Goal: Information Seeking & Learning: Find specific fact

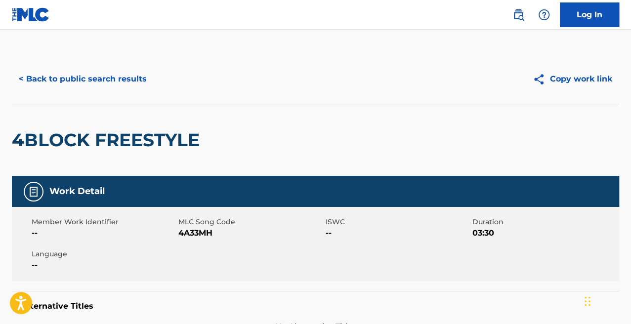
click at [56, 81] on button "< Back to public search results" at bounding box center [83, 79] width 142 height 25
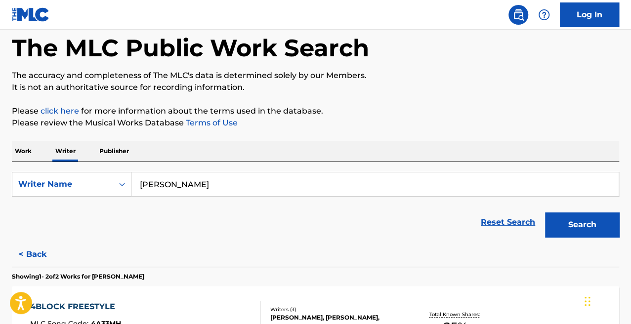
click at [19, 156] on p "Work" at bounding box center [23, 151] width 23 height 21
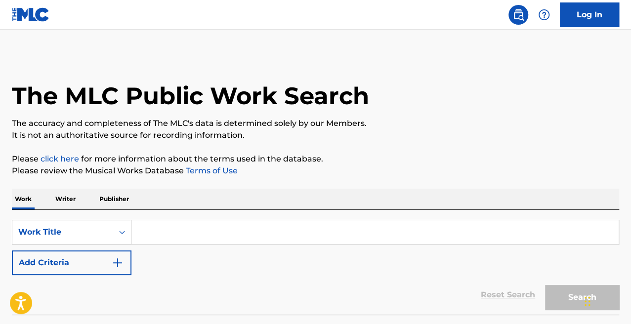
click at [196, 232] on input "Search Form" at bounding box center [374, 232] width 487 height 24
paste input "[PERSON_NAME]"
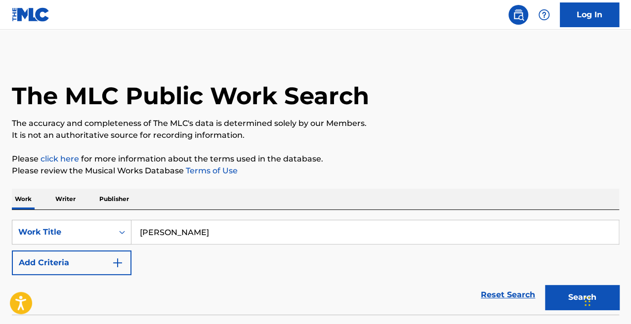
scroll to position [72, 0]
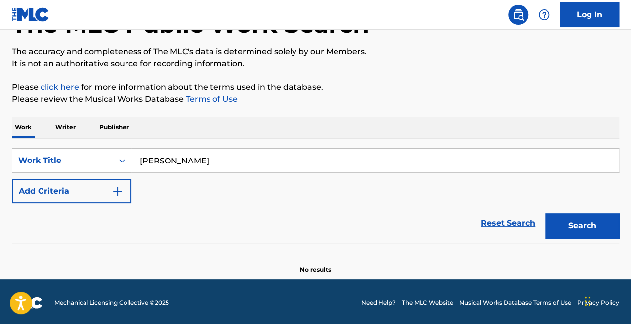
type input "[PERSON_NAME]"
click at [72, 132] on p "Writer" at bounding box center [65, 127] width 26 height 21
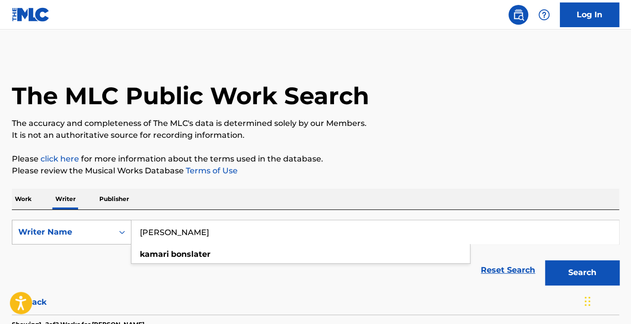
drag, startPoint x: 247, startPoint y: 238, endPoint x: 35, endPoint y: 243, distance: 212.1
click at [35, 243] on div "SearchWithCriteria28c6c4a9-a2d2-4c4d-bc50-dad47a8fac52 Writer Name [PERSON_NAME…" at bounding box center [315, 232] width 607 height 25
paste input "[PERSON_NAME]"
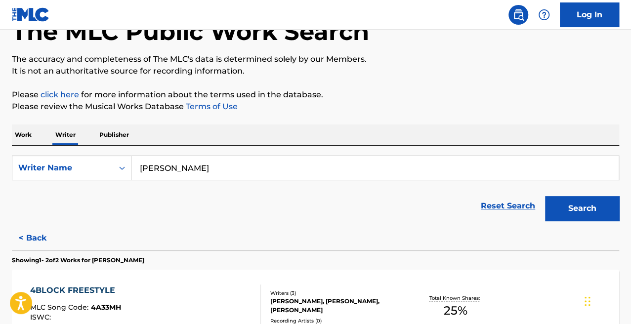
type input "[PERSON_NAME]"
click at [570, 211] on button "Search" at bounding box center [582, 208] width 74 height 25
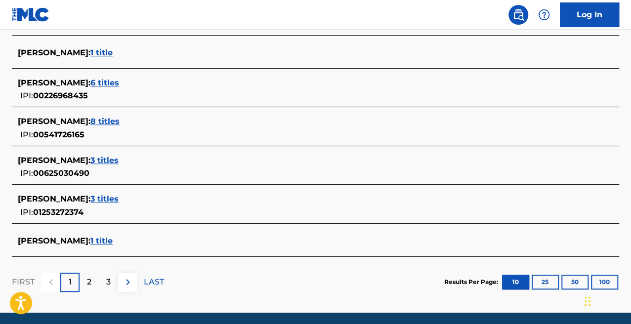
scroll to position [409, 0]
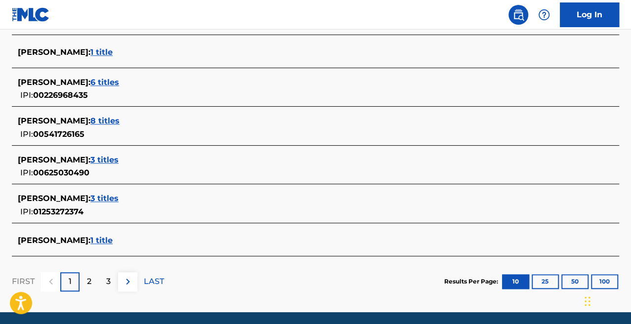
click at [89, 278] on p "2" at bounding box center [89, 282] width 4 height 12
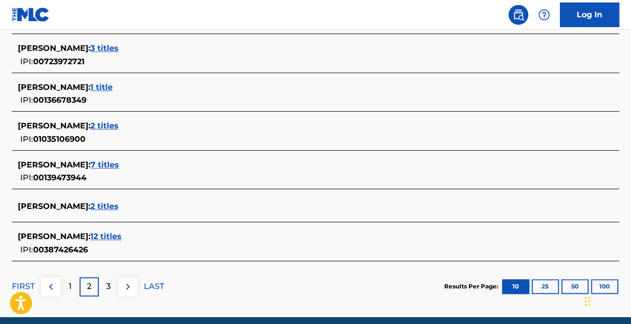
scroll to position [428, 0]
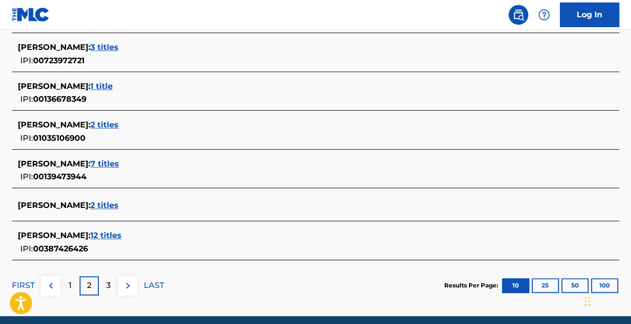
click at [106, 286] on p "3" at bounding box center [108, 286] width 4 height 12
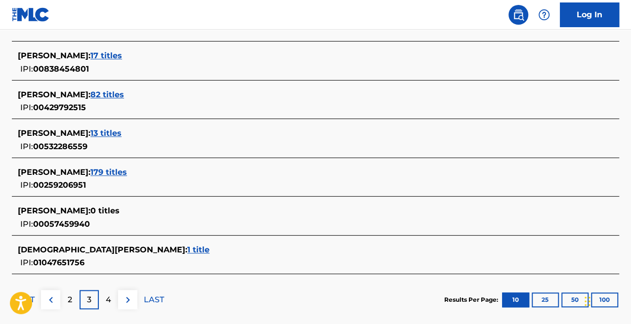
scroll to position [449, 0]
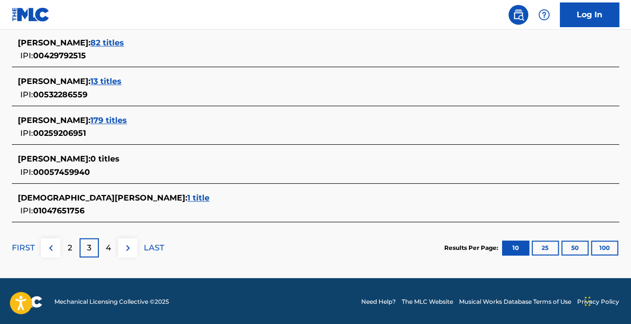
click at [109, 255] on div "4" at bounding box center [108, 247] width 19 height 19
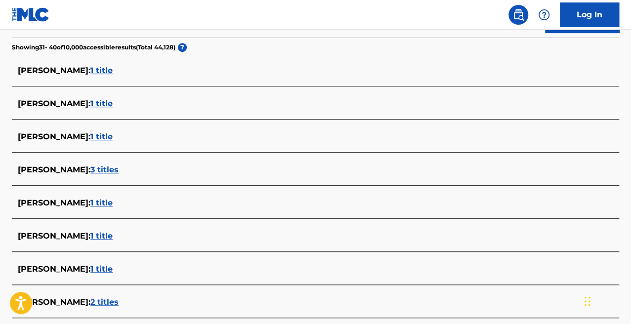
scroll to position [416, 0]
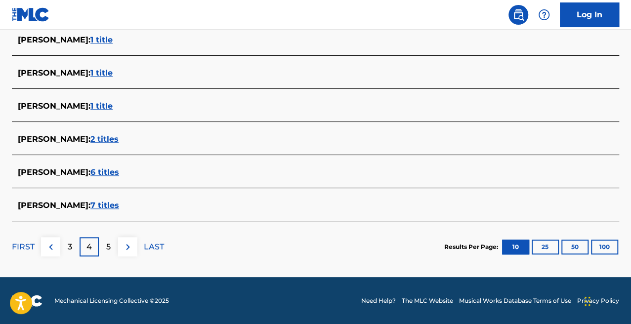
click at [111, 251] on div "5" at bounding box center [108, 246] width 19 height 19
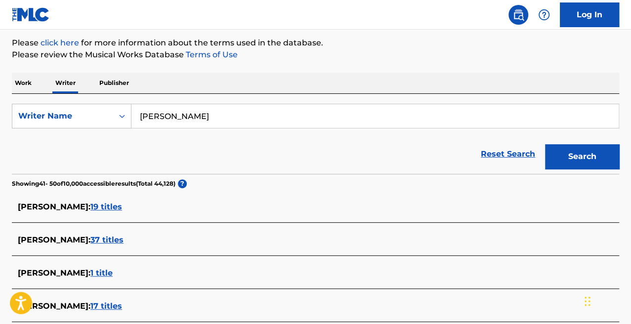
scroll to position [113, 0]
